Goal: Ask a question

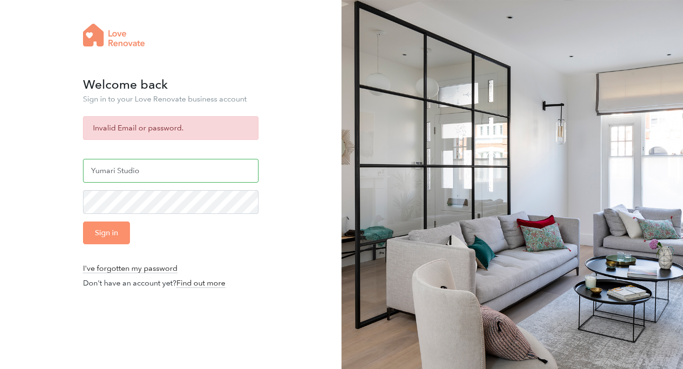
click at [112, 161] on input "Yumari Studio" at bounding box center [170, 171] width 175 height 24
click at [134, 169] on input "Yumari Studio" at bounding box center [170, 171] width 175 height 24
drag, startPoint x: 147, startPoint y: 169, endPoint x: 44, endPoint y: 167, distance: 103.4
click at [45, 169] on div "Welcome back Sign in to your Love Renovate business account Invalid Email or pa…" at bounding box center [341, 191] width 683 height 383
drag, startPoint x: 147, startPoint y: 175, endPoint x: 53, endPoint y: 174, distance: 94.4
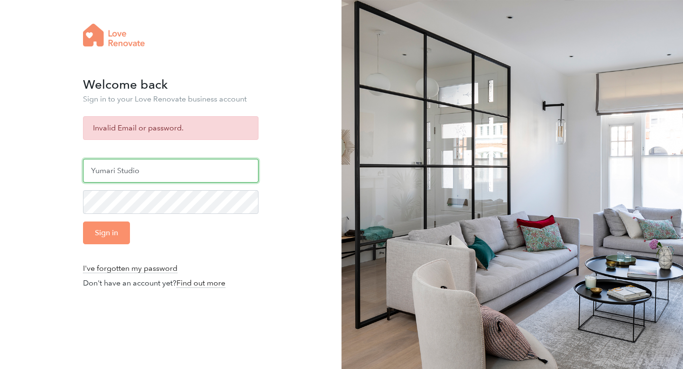
click at [53, 174] on div "Welcome back Sign in to your Love Renovate business account Invalid Email or pa…" at bounding box center [341, 191] width 683 height 383
type input "connect@studioyumari.com"
click at [91, 233] on input "Sign in" at bounding box center [106, 233] width 47 height 23
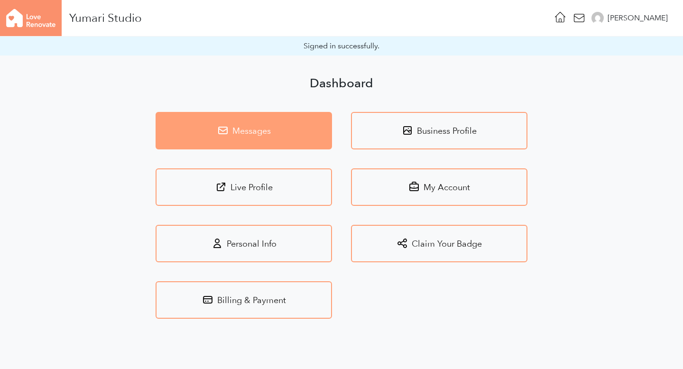
click at [290, 131] on link "Messages" at bounding box center [244, 130] width 176 height 37
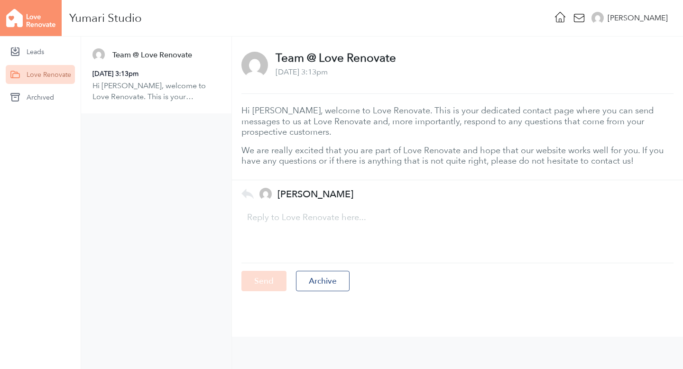
scroll to position [0, 0]
click at [47, 46] on link "Leads" at bounding box center [40, 51] width 69 height 19
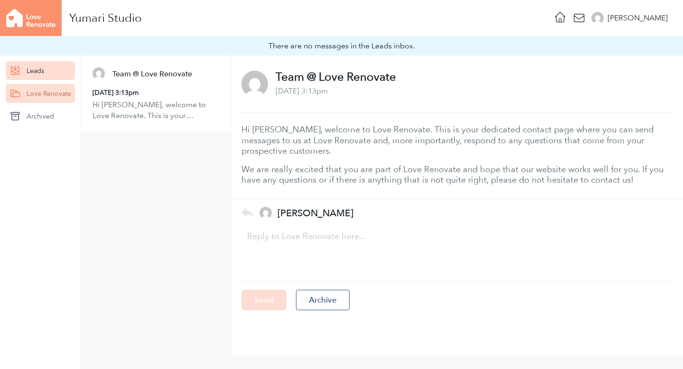
click at [39, 68] on link "Leads" at bounding box center [40, 70] width 69 height 19
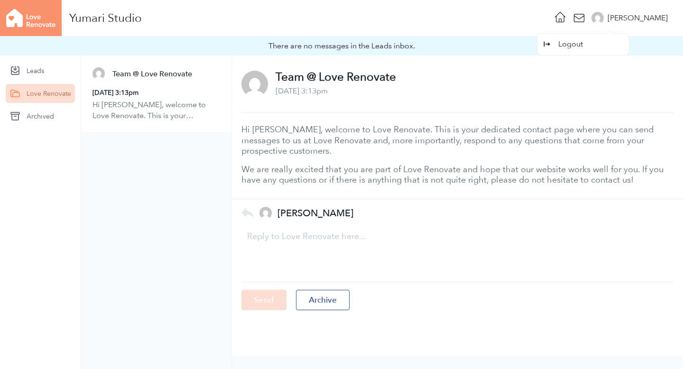
click at [644, 21] on div "Georgie" at bounding box center [638, 17] width 60 height 11
click at [567, 18] on icon at bounding box center [560, 16] width 13 height 13
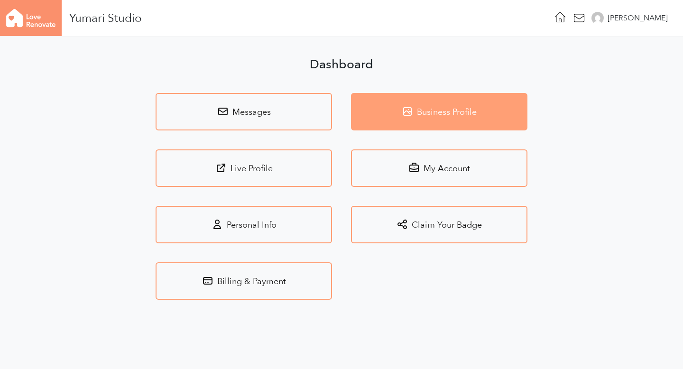
click at [401, 101] on link "Business Profile" at bounding box center [439, 111] width 176 height 37
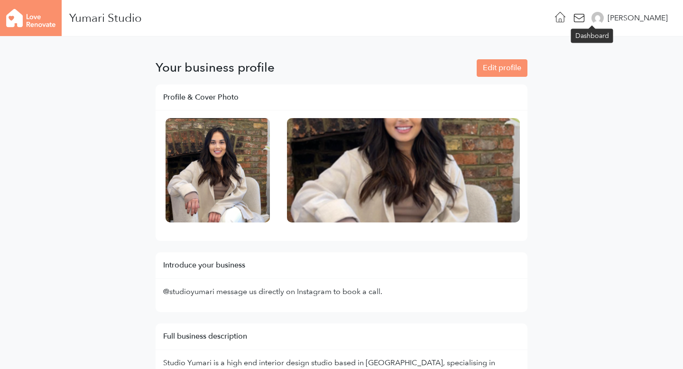
click at [567, 20] on icon at bounding box center [560, 16] width 13 height 13
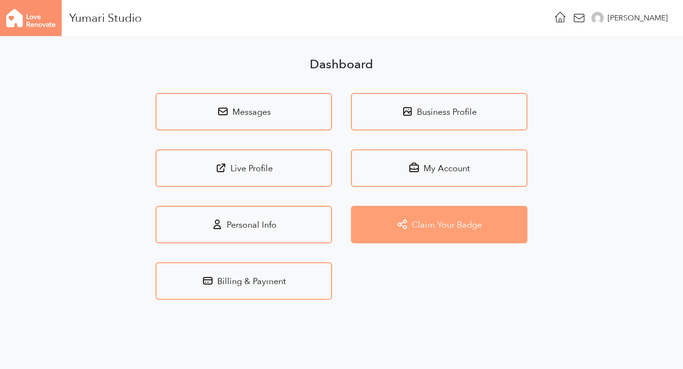
click at [373, 220] on link "Claim Your Badge" at bounding box center [439, 224] width 176 height 37
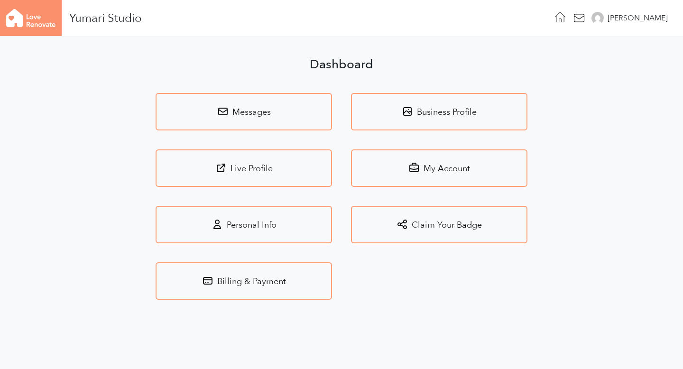
click at [567, 15] on icon at bounding box center [560, 16] width 13 height 13
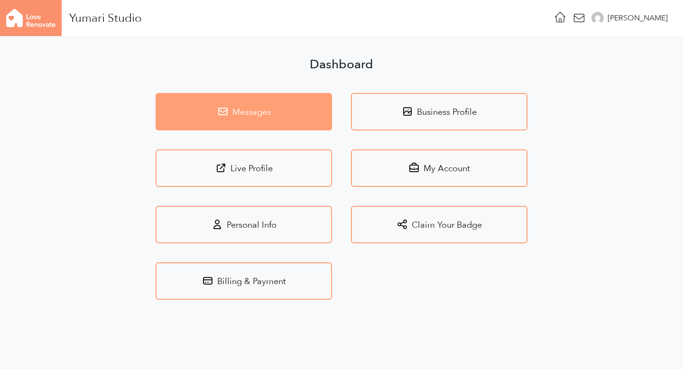
click at [288, 104] on link "Messages" at bounding box center [244, 111] width 176 height 37
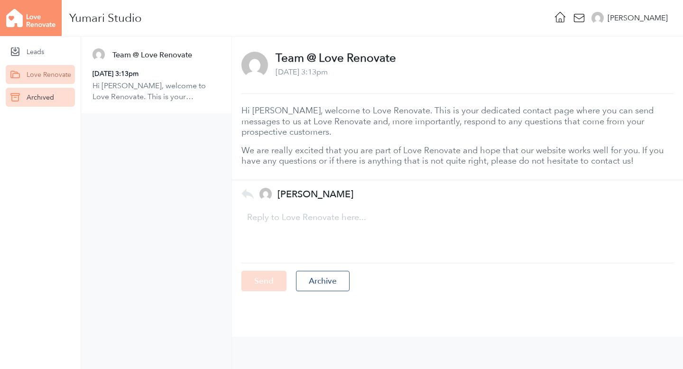
click at [38, 98] on link "Archived" at bounding box center [40, 97] width 69 height 19
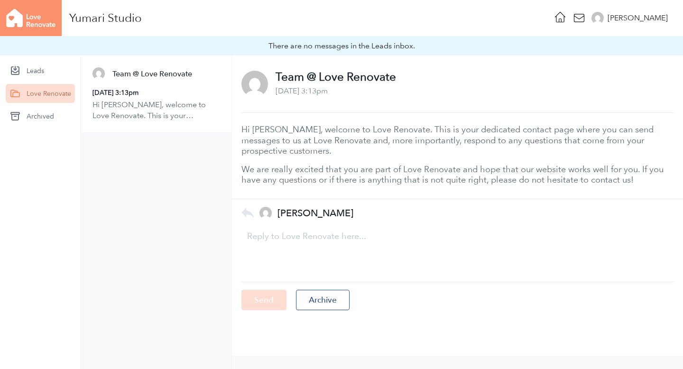
click at [84, 20] on div "Yumari Studio" at bounding box center [105, 18] width 73 height 8
click at [43, 21] on img at bounding box center [31, 18] width 62 height 36
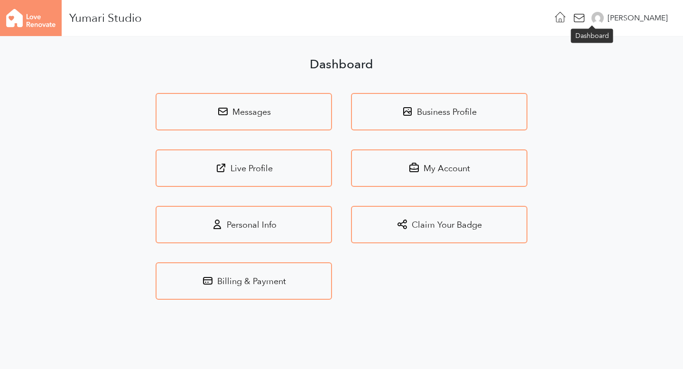
click at [567, 16] on icon at bounding box center [560, 16] width 13 height 13
click at [9, 32] on img at bounding box center [31, 18] width 62 height 36
click at [108, 21] on div "Yumari Studio" at bounding box center [105, 18] width 73 height 8
click at [40, 25] on img at bounding box center [31, 18] width 62 height 36
click at [567, 18] on icon at bounding box center [560, 16] width 13 height 13
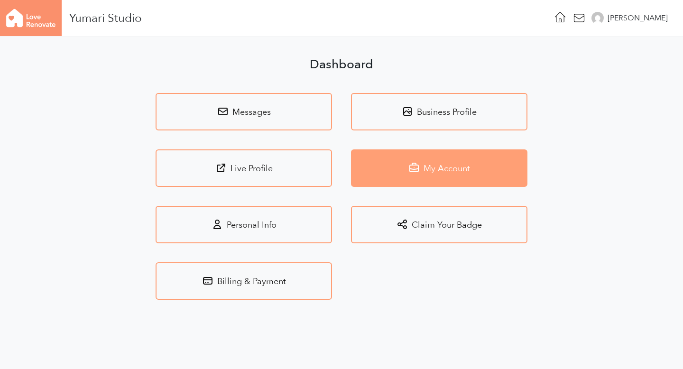
click at [396, 182] on link "My Account" at bounding box center [439, 167] width 176 height 37
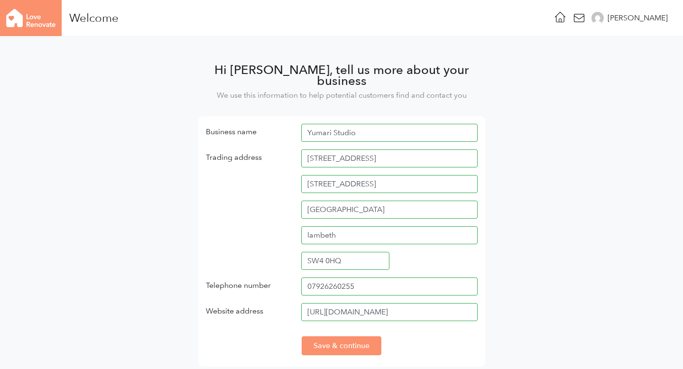
click at [28, 22] on img at bounding box center [31, 18] width 62 height 36
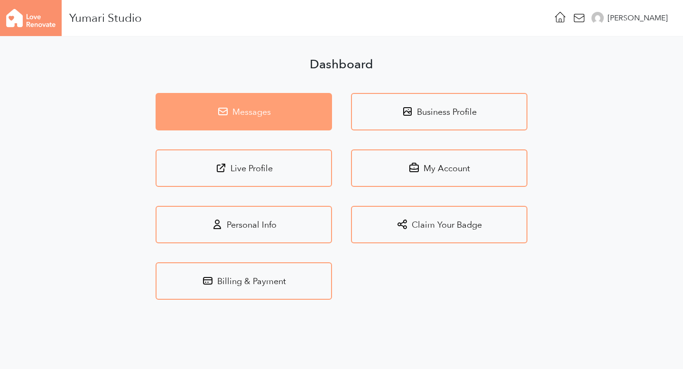
click at [303, 116] on link "Messages" at bounding box center [244, 111] width 176 height 37
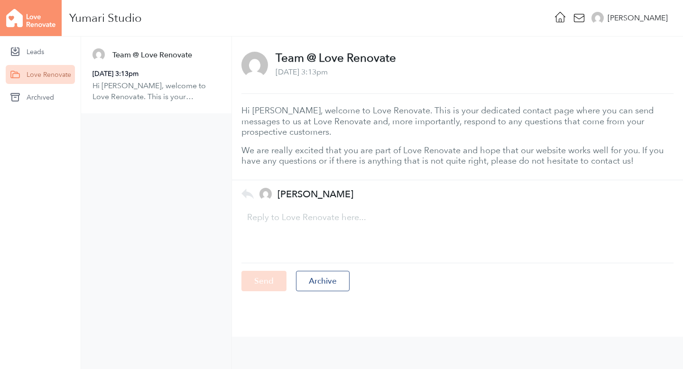
scroll to position [0, 0]
click at [287, 212] on textarea at bounding box center [457, 231] width 432 height 47
type textarea "Hi there, is there a way i can reach out to clients?"
click at [250, 283] on input "Send" at bounding box center [263, 281] width 45 height 20
